Goal: Navigation & Orientation: Find specific page/section

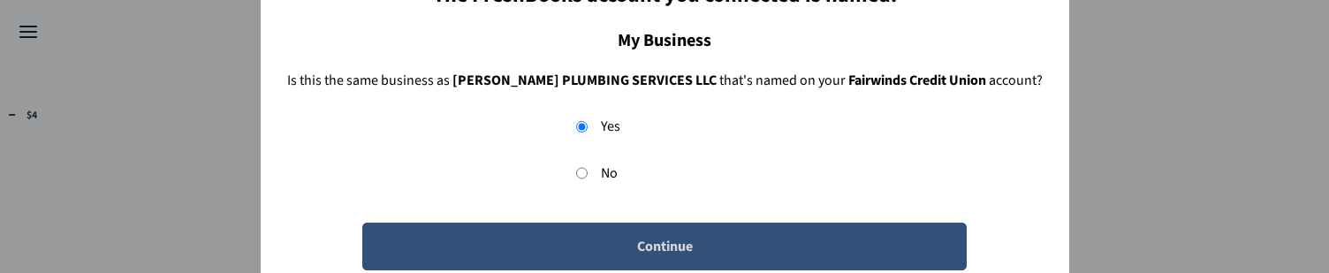
click at [398, 249] on button "Continue" at bounding box center [664, 247] width 605 height 48
